Goal: Information Seeking & Learning: Learn about a topic

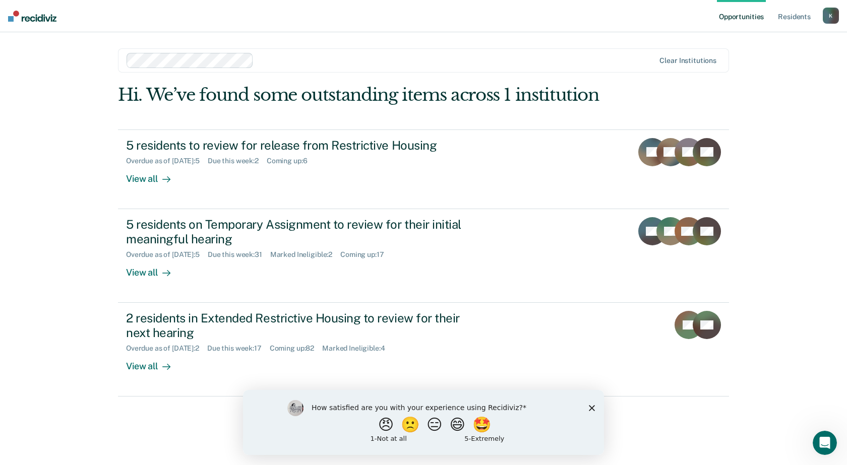
click at [71, 204] on div "Opportunities Resident s [PERSON_NAME][EMAIL_ADDRESS][PERSON_NAME][DOMAIN_NAME]…" at bounding box center [423, 232] width 847 height 465
click at [787, 16] on link "Resident s" at bounding box center [794, 16] width 37 height 32
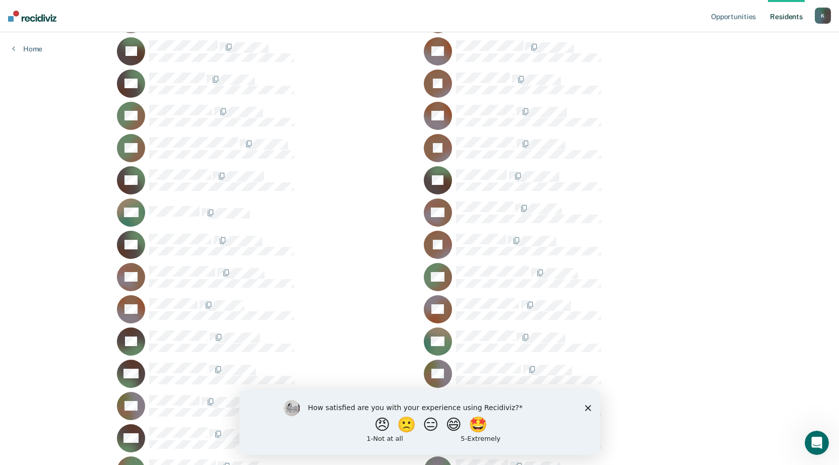
scroll to position [907, 0]
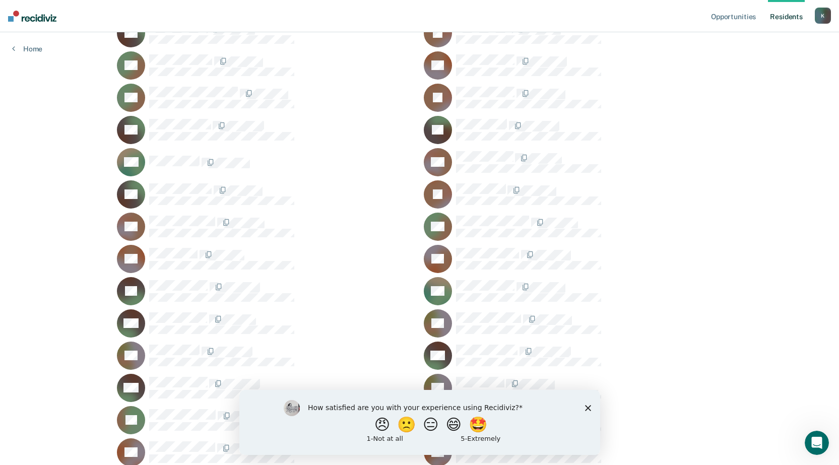
drag, startPoint x: 589, startPoint y: 406, endPoint x: 623, endPoint y: 754, distance: 349.9
click at [589, 406] on polygon "Close survey" at bounding box center [588, 408] width 6 height 6
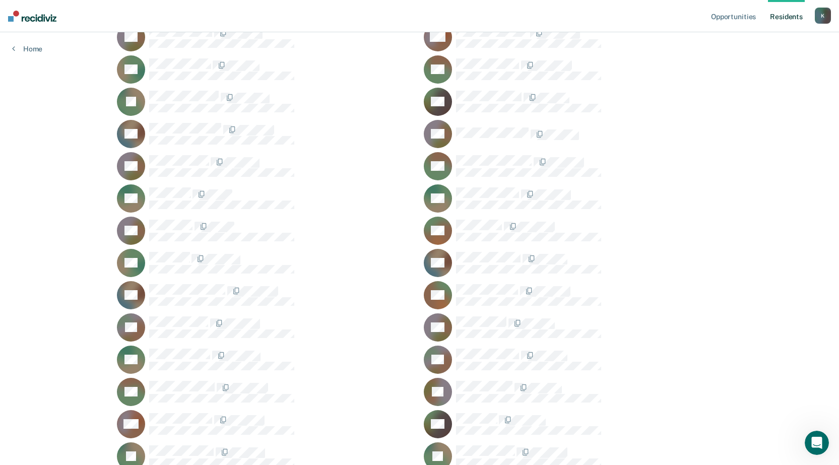
scroll to position [8919, 0]
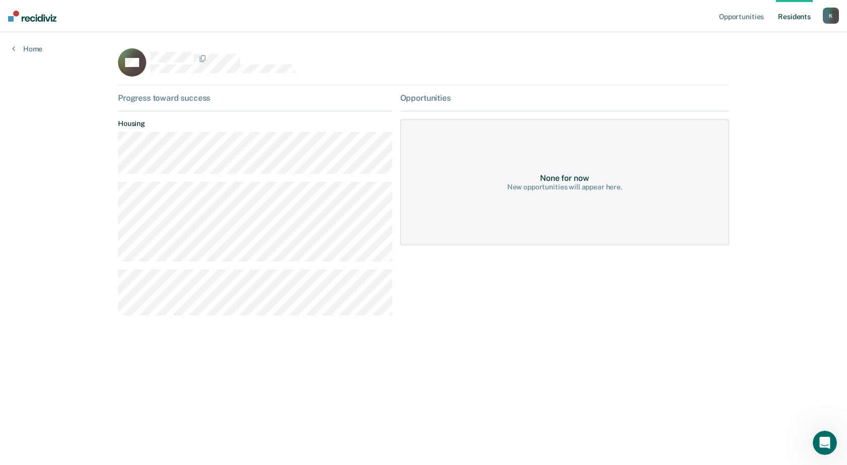
click at [120, 300] on main "GD Progress toward success Housing Opportunities None for now New opportunities…" at bounding box center [423, 236] width 635 height 409
drag, startPoint x: 95, startPoint y: 274, endPoint x: 104, endPoint y: 266, distance: 12.5
click at [96, 273] on div "Opportunities Resident s [PERSON_NAME][EMAIL_ADDRESS][PERSON_NAME][DOMAIN_NAME]…" at bounding box center [423, 232] width 847 height 465
drag, startPoint x: 459, startPoint y: 429, endPoint x: 367, endPoint y: 404, distance: 95.1
click at [459, 429] on main "GD Progress toward success Housing Opportunities None for now New opportunities…" at bounding box center [423, 236] width 635 height 409
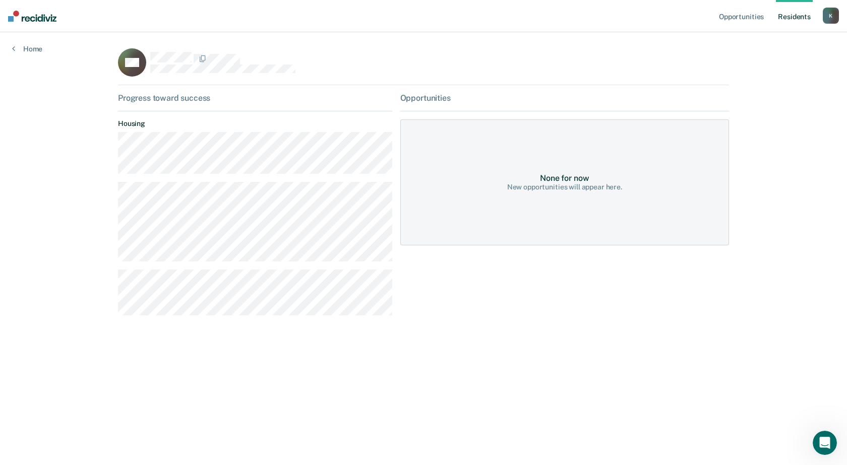
click at [206, 312] on div "Progress toward success Housing" at bounding box center [255, 208] width 274 height 230
click at [294, 361] on main "GD Progress toward success Housing Opportunities None for now New opportunities…" at bounding box center [423, 236] width 635 height 409
